Goal: Information Seeking & Learning: Find specific fact

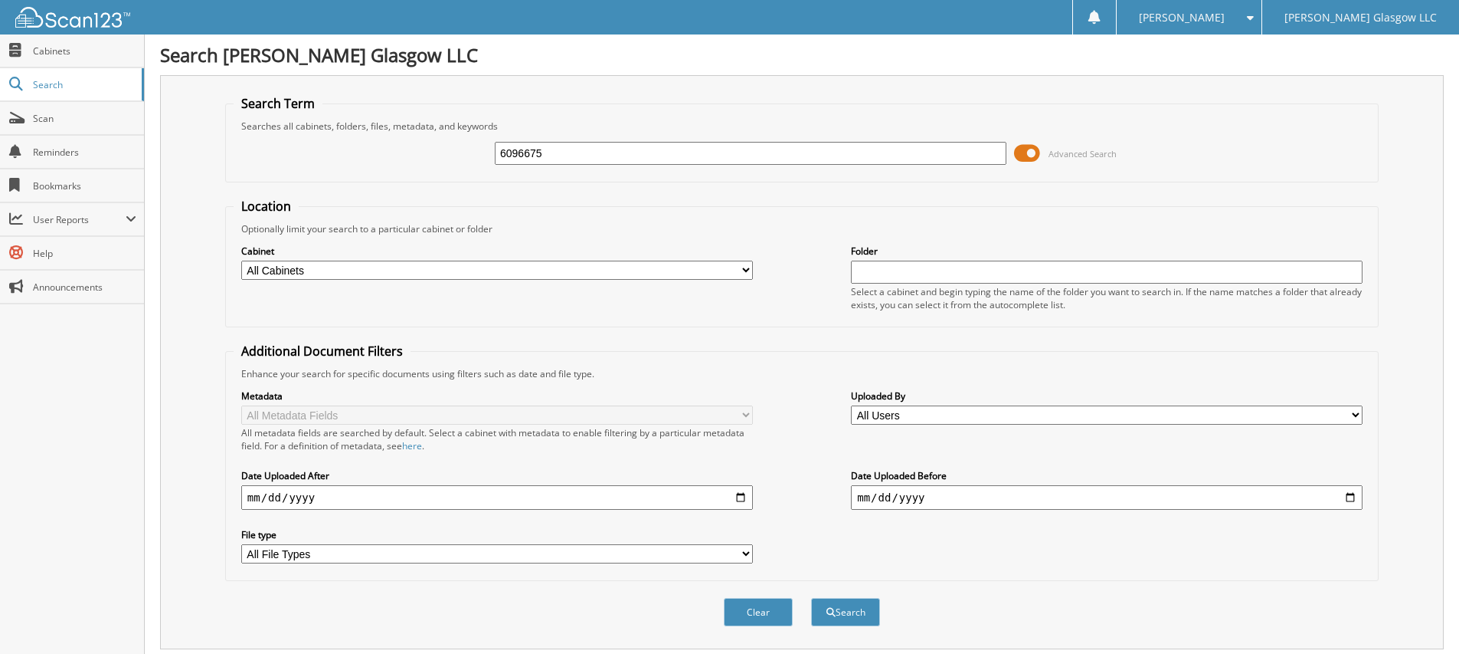
type input "6096675"
click at [1030, 151] on span at bounding box center [1027, 153] width 26 height 23
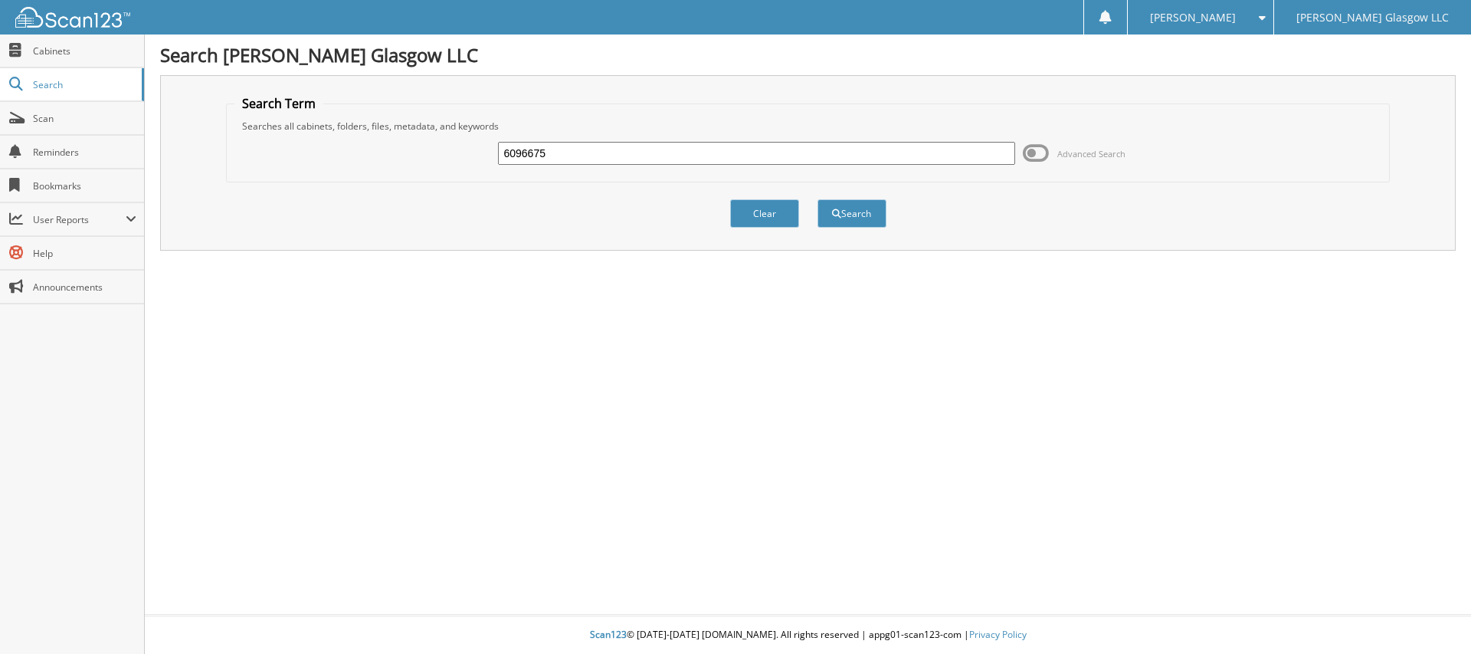
click at [1030, 150] on span at bounding box center [1036, 153] width 26 height 23
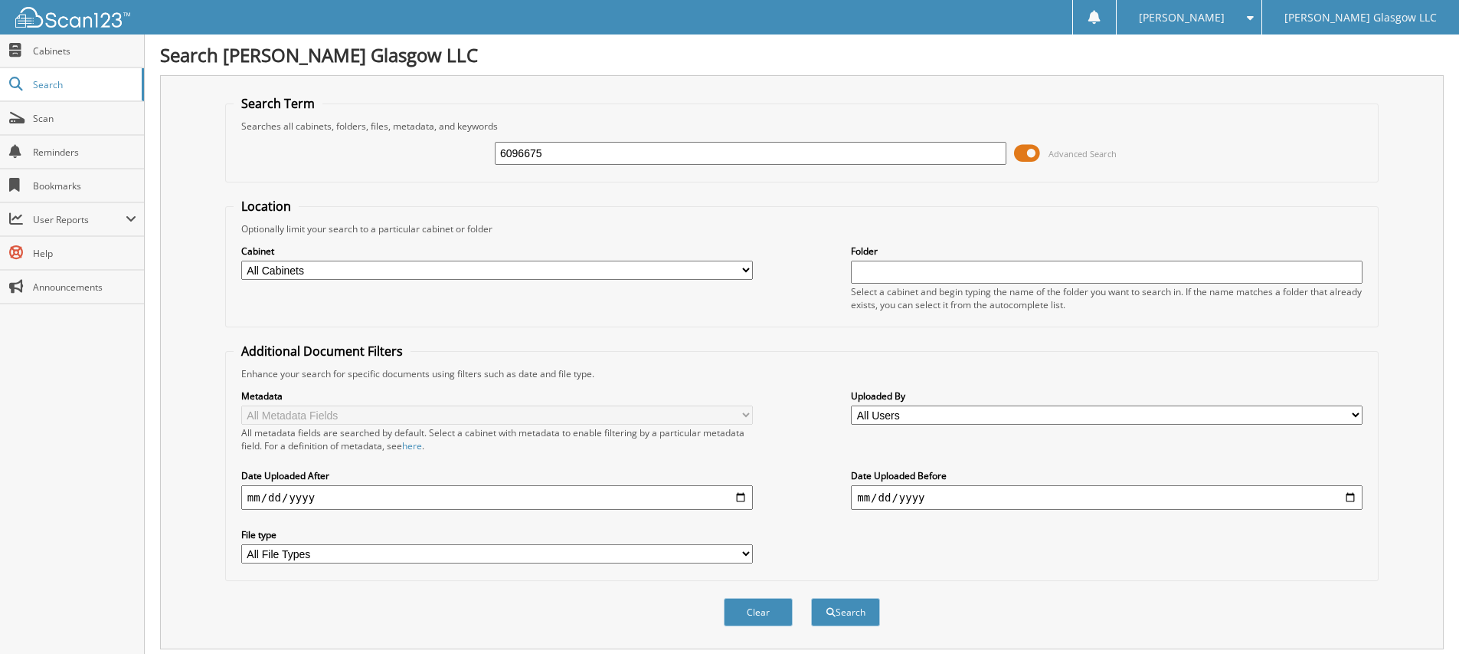
click at [1031, 150] on span at bounding box center [1027, 153] width 26 height 23
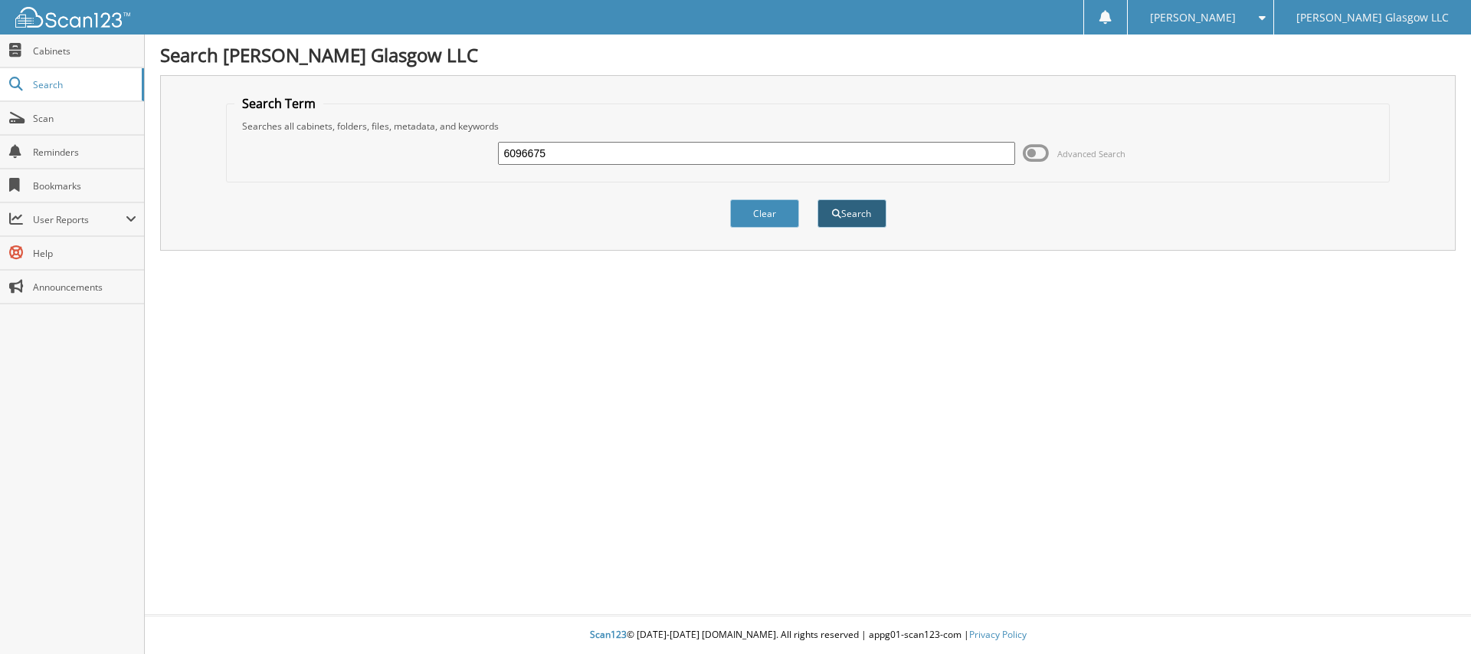
click at [853, 214] on button "Search" at bounding box center [851, 213] width 69 height 28
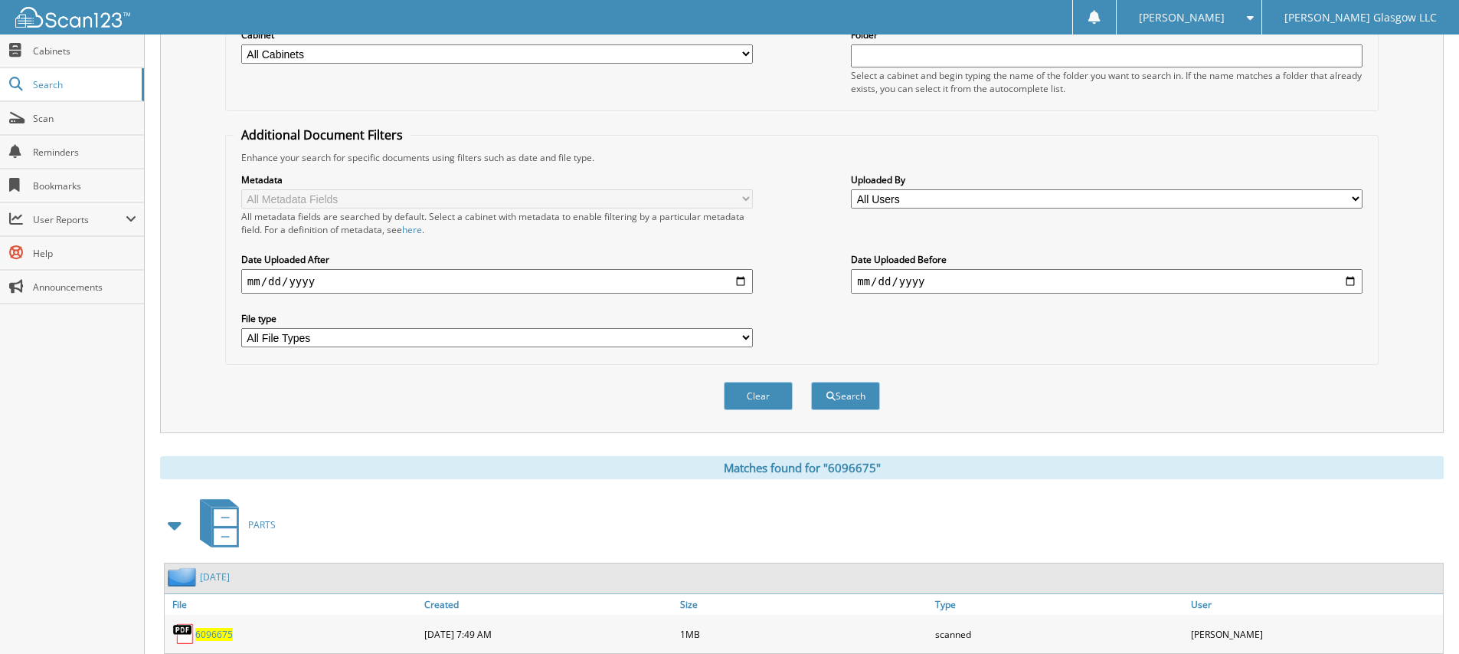
scroll to position [263, 0]
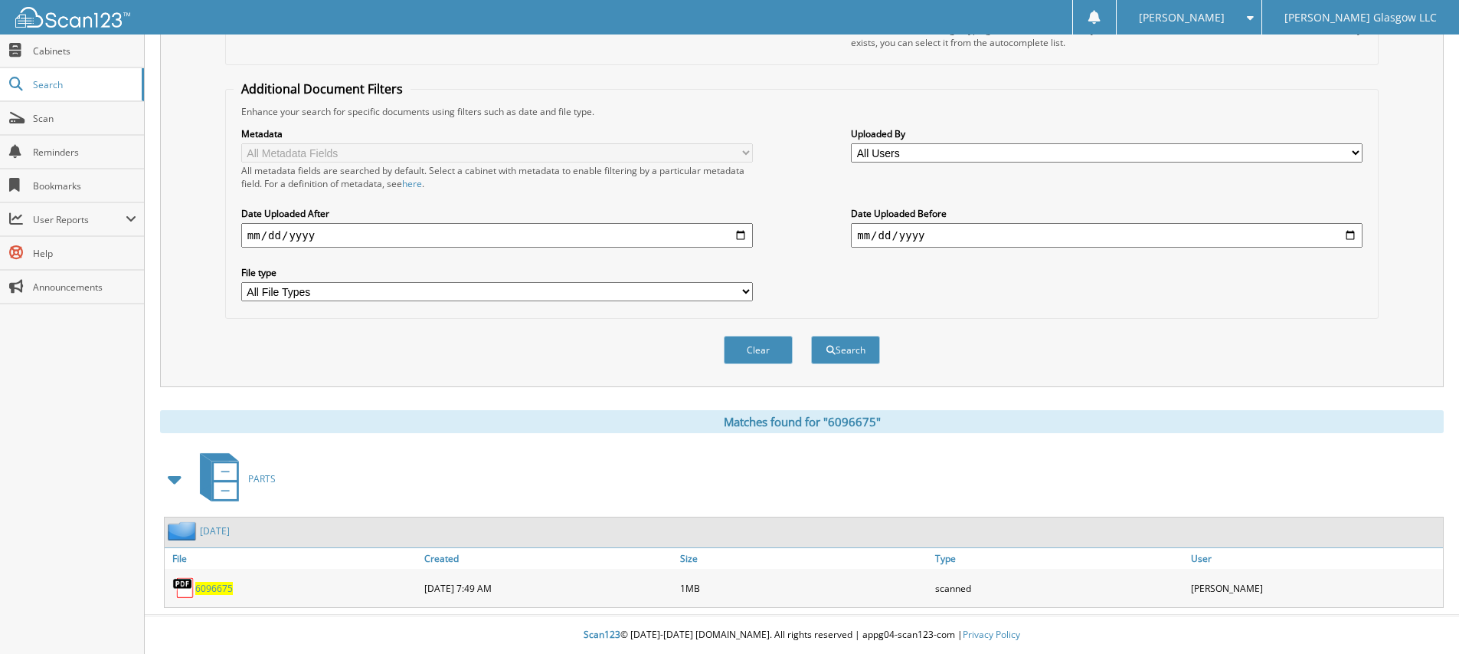
click at [201, 585] on span "6096675" at bounding box center [214, 587] width 38 height 13
